Goal: Task Accomplishment & Management: Complete application form

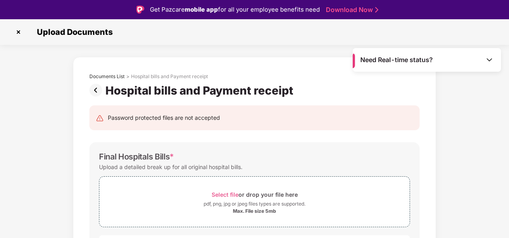
scroll to position [474, 0]
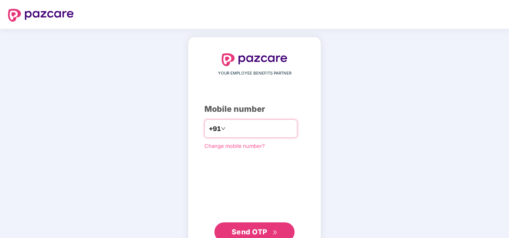
click at [233, 129] on input "number" at bounding box center [260, 128] width 66 height 13
click at [227, 131] on input "**********" at bounding box center [260, 128] width 66 height 13
type input "**********"
click at [259, 227] on span "Send OTP" at bounding box center [255, 232] width 46 height 11
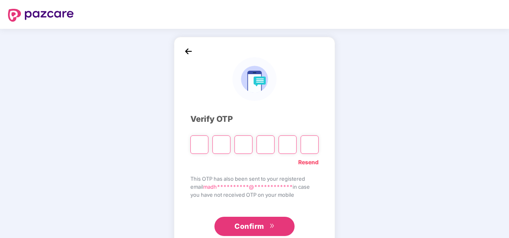
type input "*"
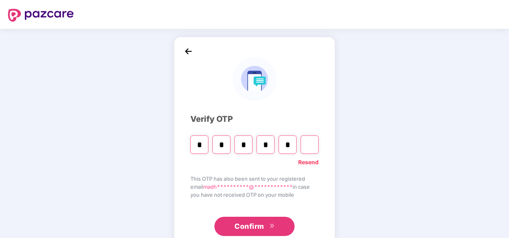
type input "*"
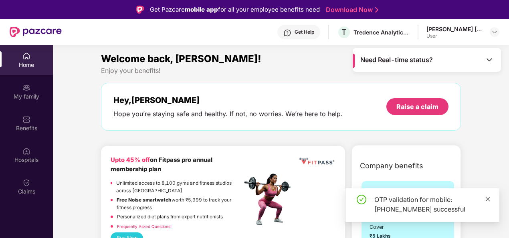
click at [489, 195] on link at bounding box center [488, 199] width 6 height 9
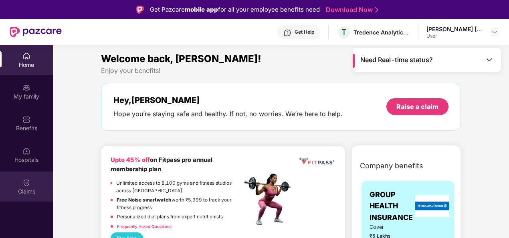
click at [25, 192] on div "Claims" at bounding box center [26, 192] width 53 height 8
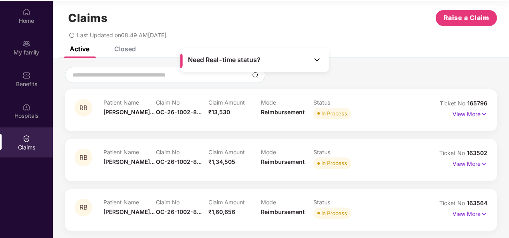
scroll to position [45, 0]
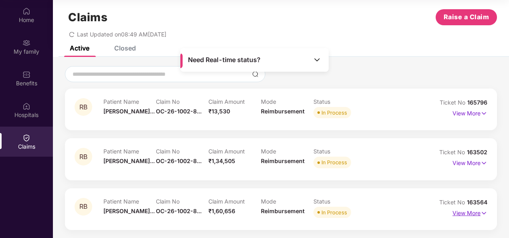
click at [478, 210] on p "View More" at bounding box center [470, 212] width 35 height 11
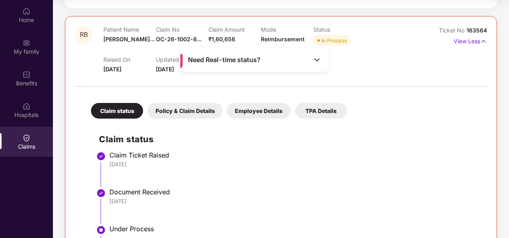
scroll to position [154, 0]
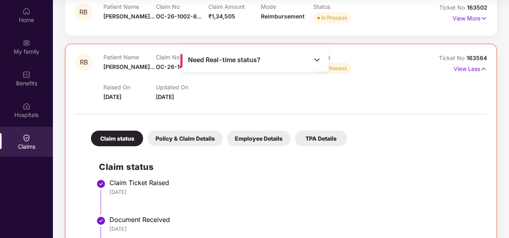
click at [184, 132] on div "Policy & Claim Details" at bounding box center [185, 139] width 75 height 16
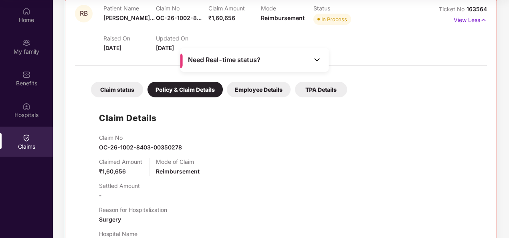
scroll to position [155, 0]
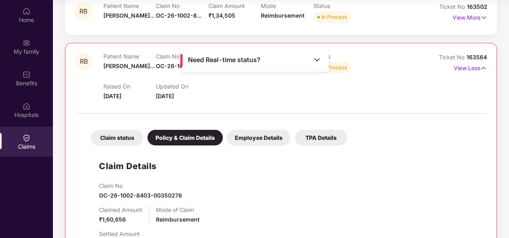
click at [314, 54] on div "Need Real-time status?" at bounding box center [254, 60] width 148 height 24
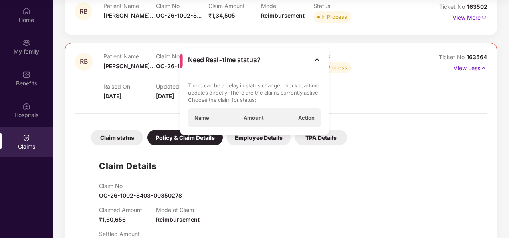
scroll to position [0, 0]
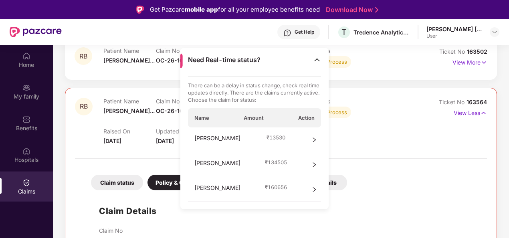
click at [314, 189] on icon "right" at bounding box center [315, 190] width 6 height 6
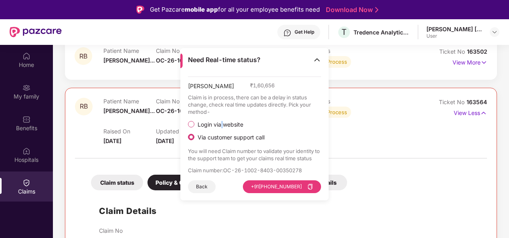
click at [222, 122] on span "Login via website" at bounding box center [220, 124] width 52 height 7
click at [292, 185] on button "Visit Website" at bounding box center [298, 186] width 45 height 13
click at [189, 187] on button "Back" at bounding box center [202, 186] width 28 height 13
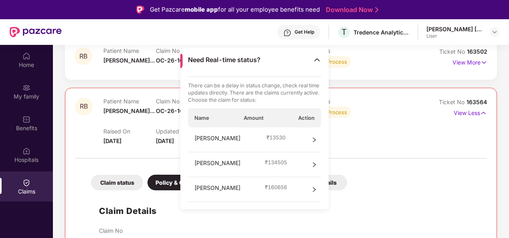
click at [194, 190] on div "[PERSON_NAME] ₹ 160656" at bounding box center [255, 189] width 134 height 25
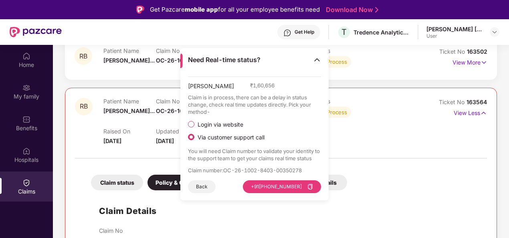
click at [34, 184] on div "Claims" at bounding box center [26, 187] width 53 height 30
click at [396, 159] on div at bounding box center [281, 154] width 412 height 17
click at [195, 185] on button "Back" at bounding box center [202, 186] width 28 height 13
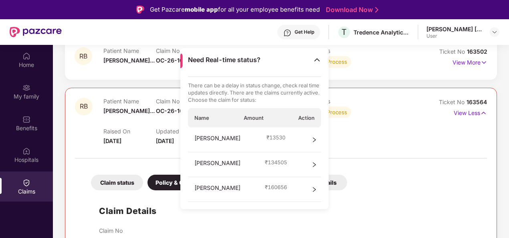
drag, startPoint x: 440, startPoint y: 221, endPoint x: 310, endPoint y: 171, distance: 140.0
drag, startPoint x: 316, startPoint y: 66, endPoint x: 452, endPoint y: 136, distance: 153.5
click at [322, 70] on div "Need Real-time status?" at bounding box center [254, 60] width 148 height 24
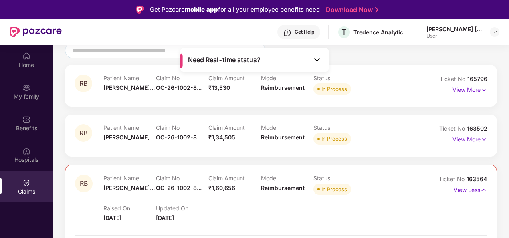
scroll to position [80, 0]
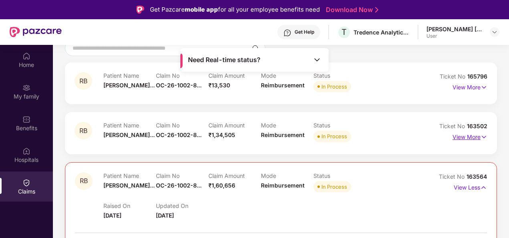
click at [484, 136] on img at bounding box center [484, 137] width 7 height 9
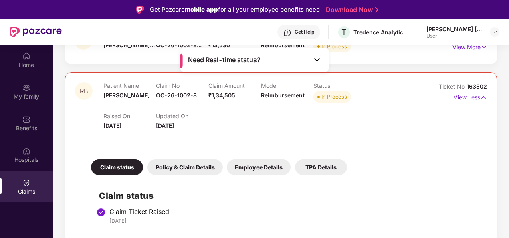
scroll to position [0, 0]
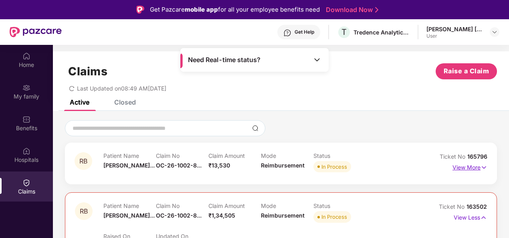
click at [465, 165] on p "View More" at bounding box center [470, 166] width 35 height 11
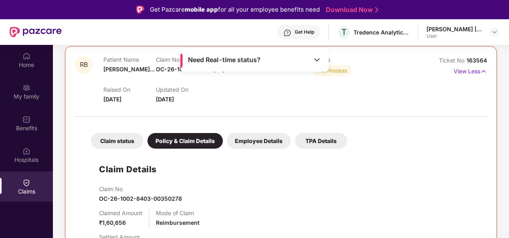
scroll to position [762, 0]
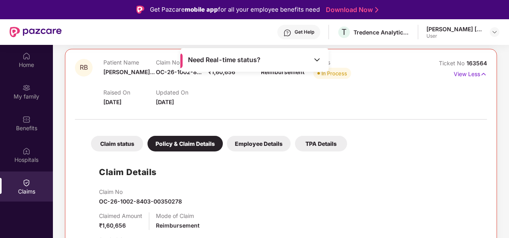
click at [122, 140] on div "Claim status" at bounding box center [117, 144] width 52 height 16
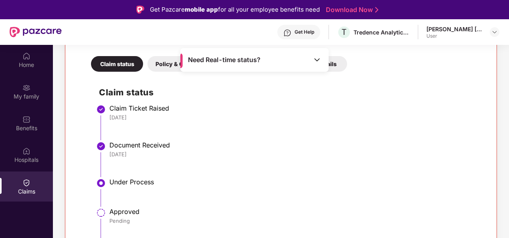
scroll to position [45, 0]
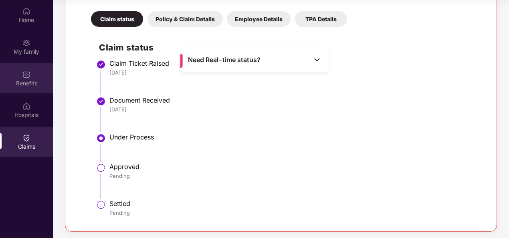
click at [13, 93] on div "Benefits" at bounding box center [26, 78] width 53 height 30
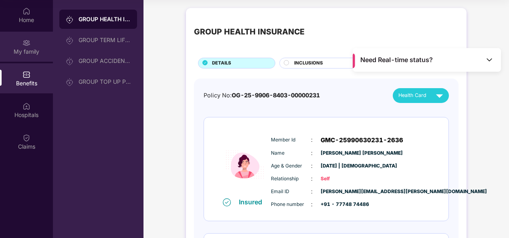
click at [36, 55] on div "My family" at bounding box center [26, 47] width 53 height 30
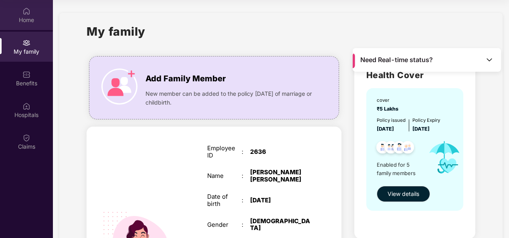
click at [30, 16] on div "Home" at bounding box center [26, 20] width 53 height 8
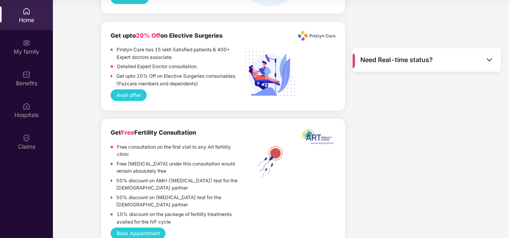
scroll to position [1219, 0]
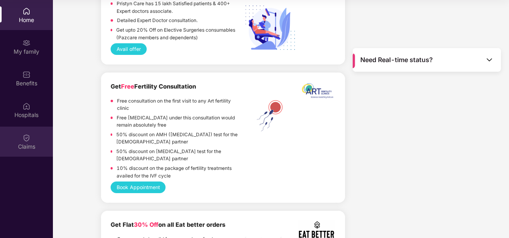
click at [24, 143] on div "Claims" at bounding box center [26, 147] width 53 height 8
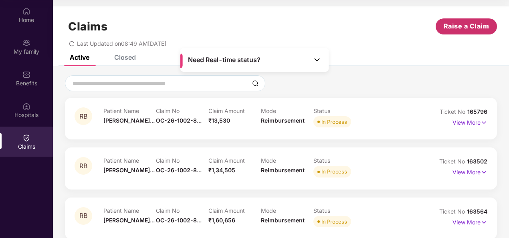
click at [460, 27] on span "Raise a Claim" at bounding box center [467, 26] width 46 height 10
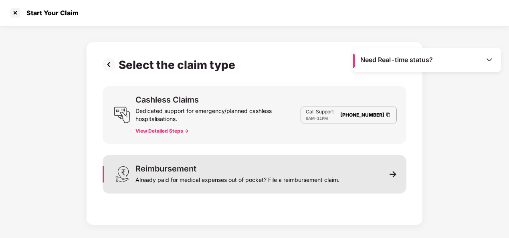
click at [340, 184] on div "Reimbursement Already paid for medical expenses out of pocket? File a reimburse…" at bounding box center [255, 174] width 304 height 38
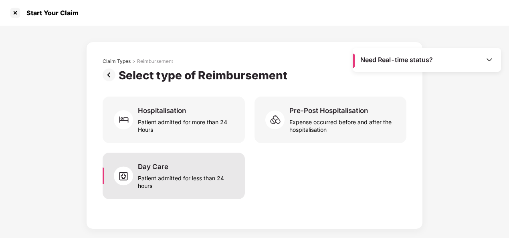
click at [186, 172] on div "Patient admitted for less than 24 hours" at bounding box center [186, 180] width 97 height 18
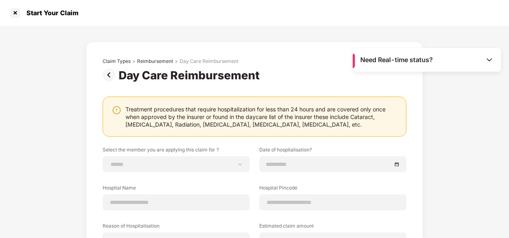
click at [107, 75] on img at bounding box center [111, 75] width 16 height 13
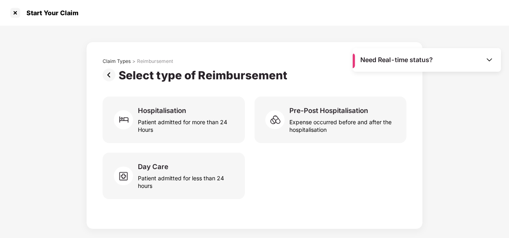
click at [107, 75] on img at bounding box center [111, 75] width 16 height 13
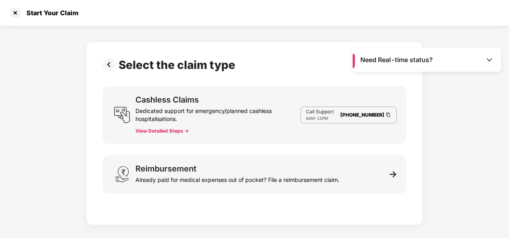
click at [107, 64] on img at bounding box center [111, 64] width 16 height 13
